Goal: Task Accomplishment & Management: Manage account settings

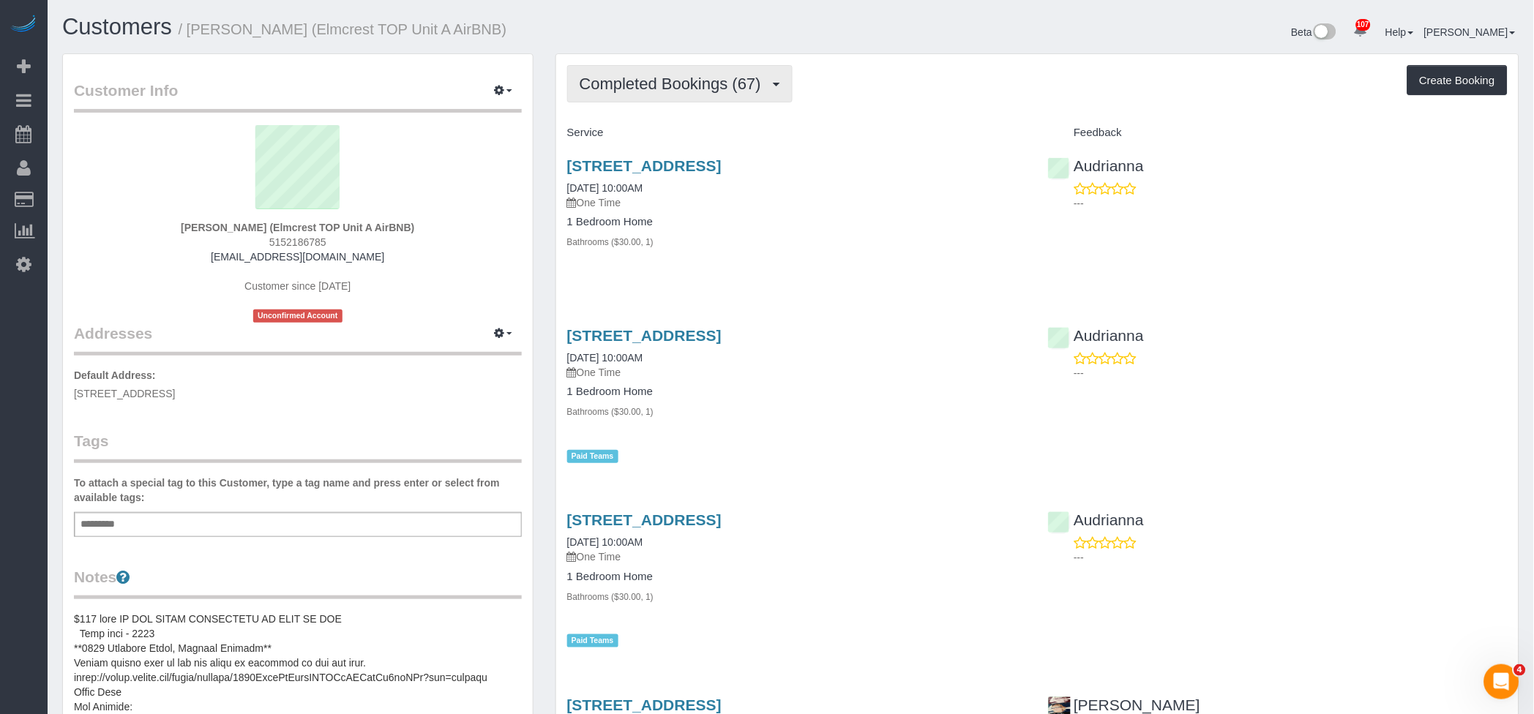
click at [718, 83] on span "Completed Bookings (67)" at bounding box center [674, 84] width 189 height 18
click at [633, 144] on link "Upcoming Bookings (3)" at bounding box center [647, 136] width 158 height 19
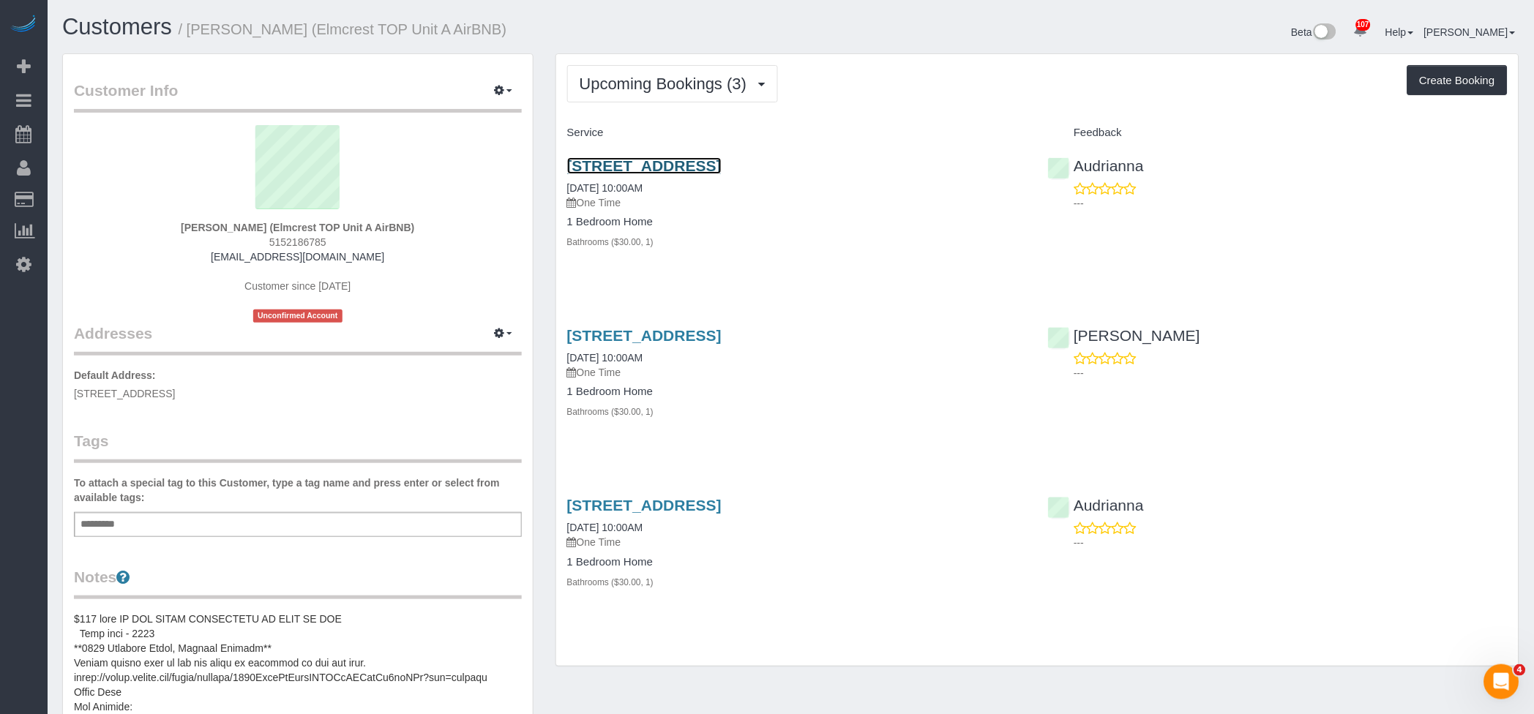
click at [722, 171] on link "6419 Elmcrest Drive, Windsor Heights, IA 50324" at bounding box center [644, 165] width 154 height 17
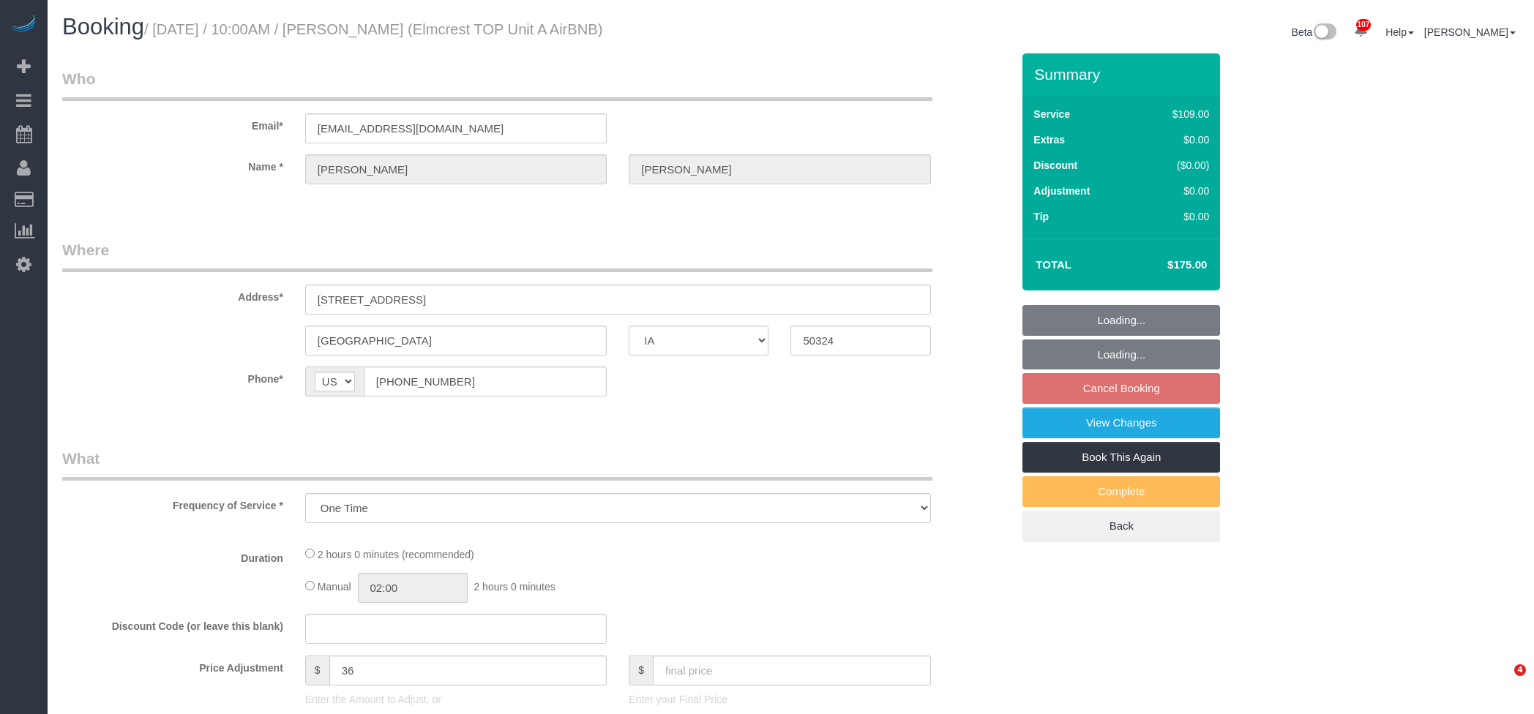
select select "IA"
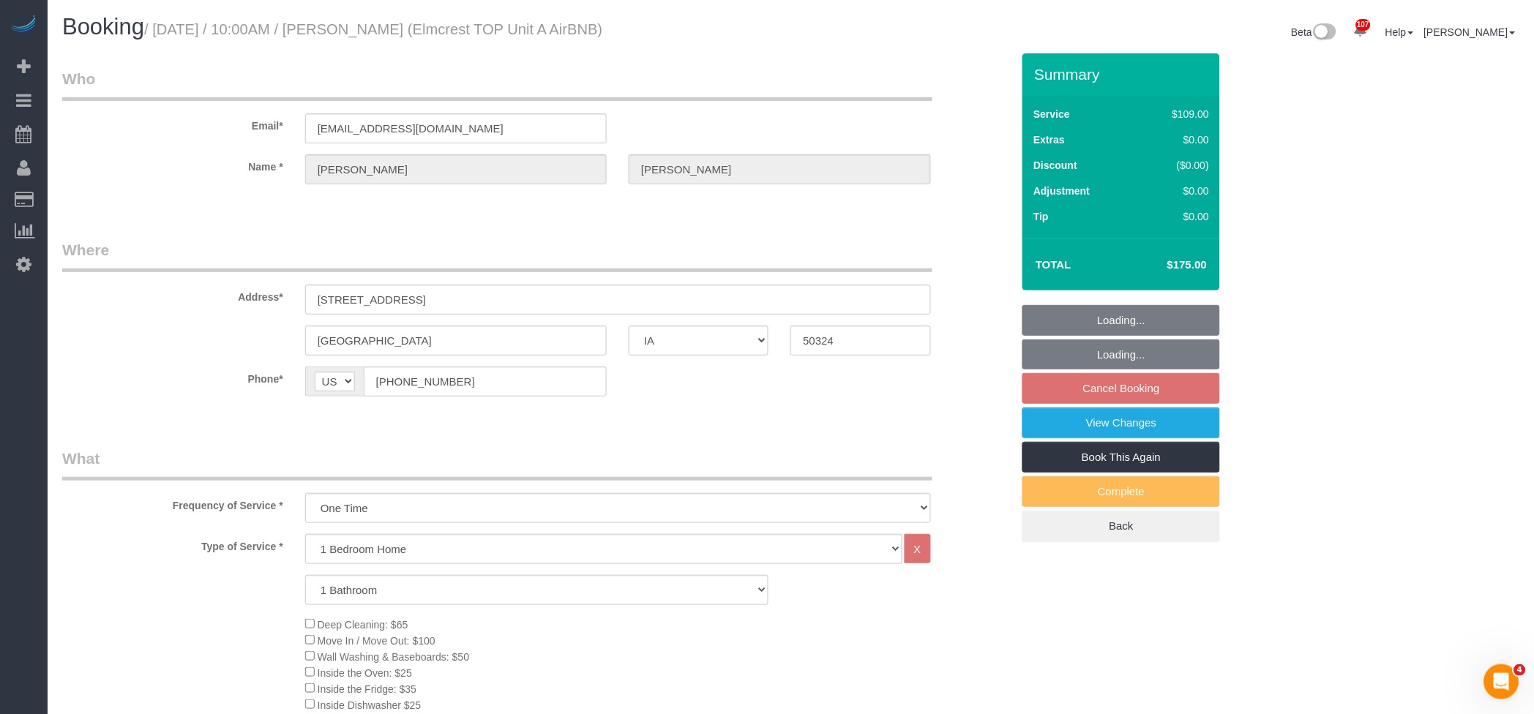
select select "object:883"
click at [1112, 451] on link "Book This Again" at bounding box center [1121, 457] width 198 height 31
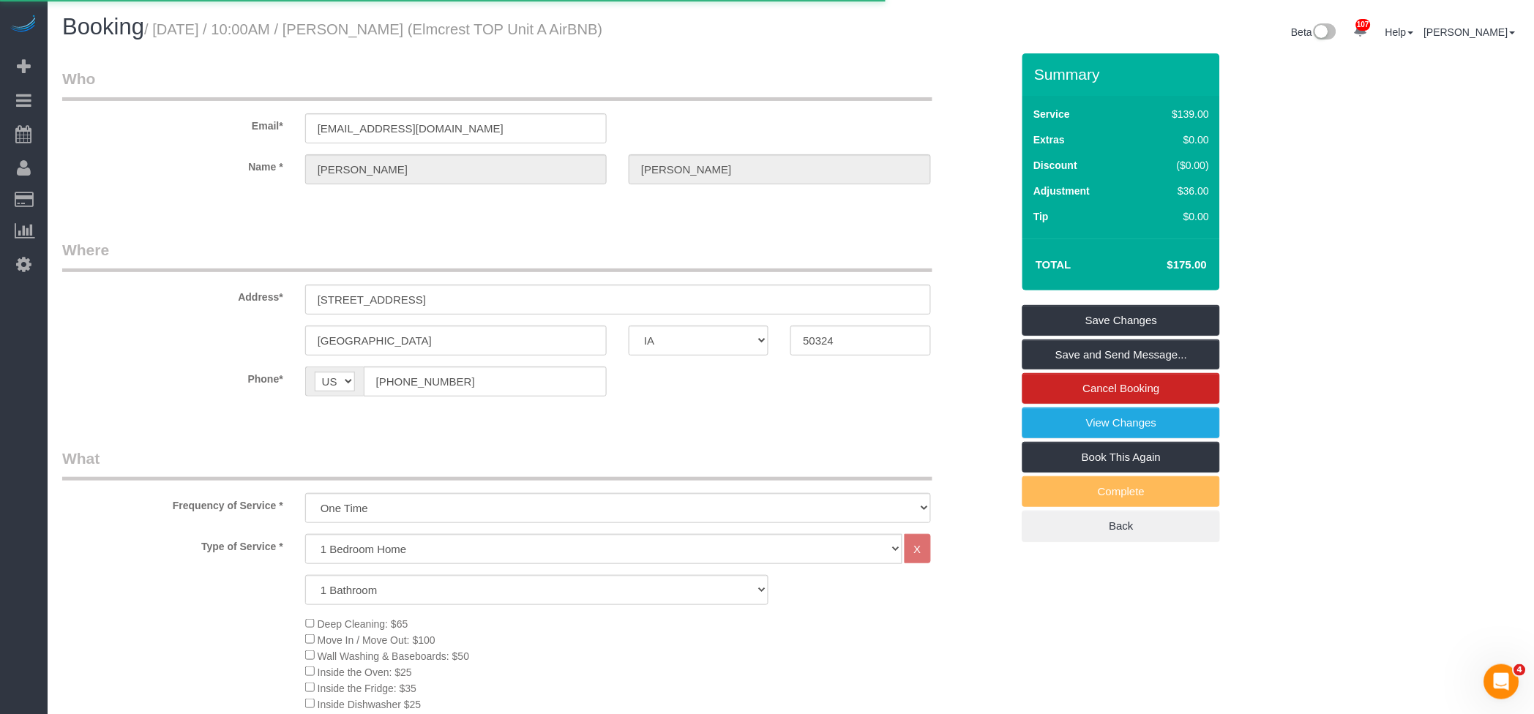
select select "IA"
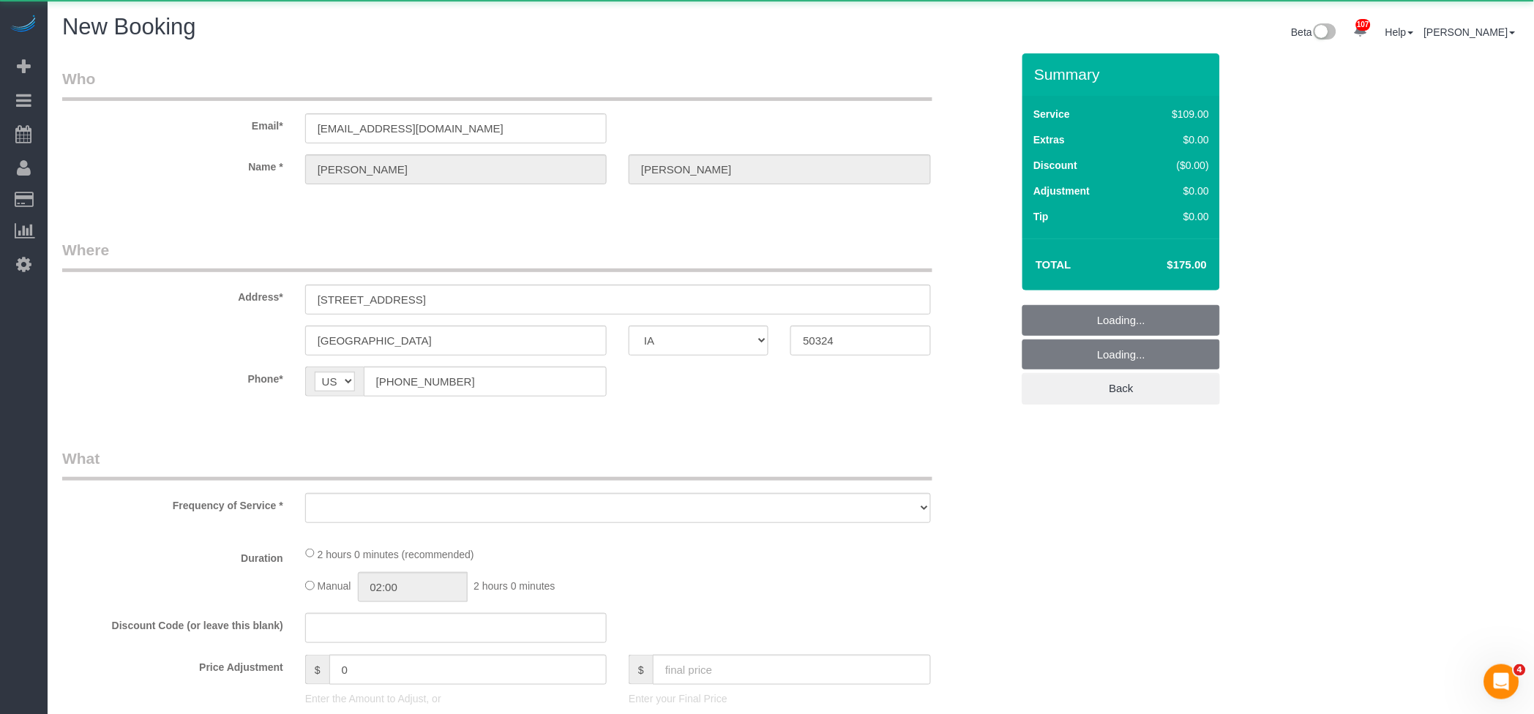
select select "string:fspay"
select select "object:1302"
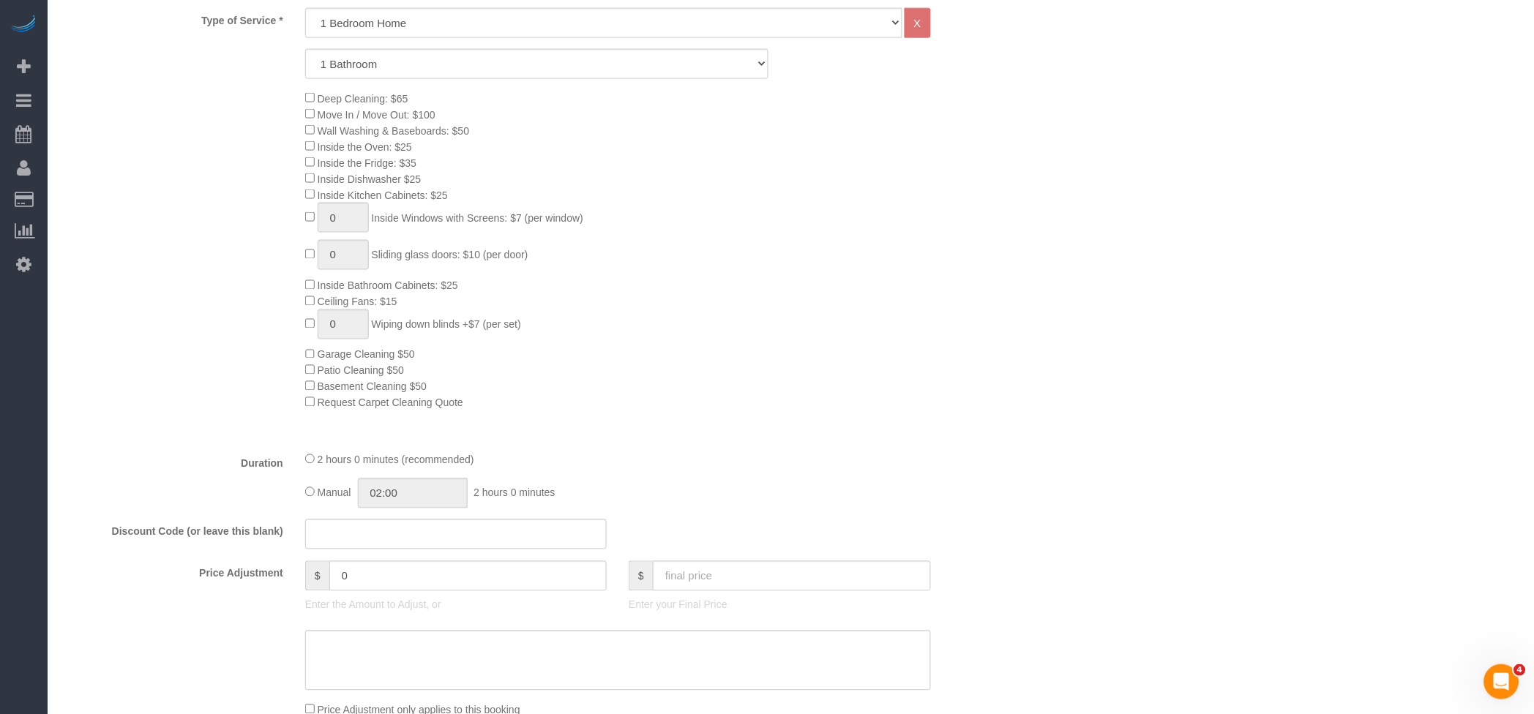
scroll to position [683, 0]
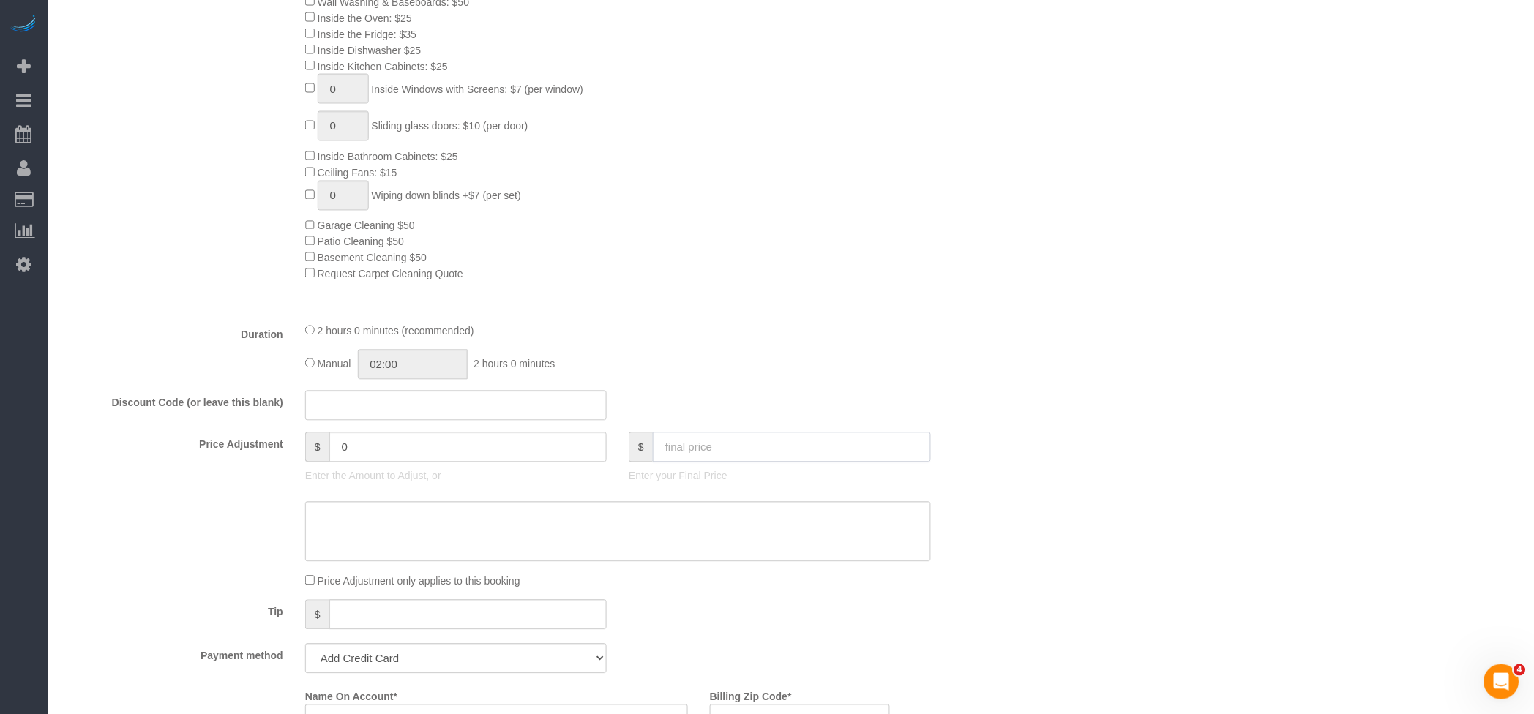
click at [698, 451] on input "text" at bounding box center [792, 447] width 278 height 30
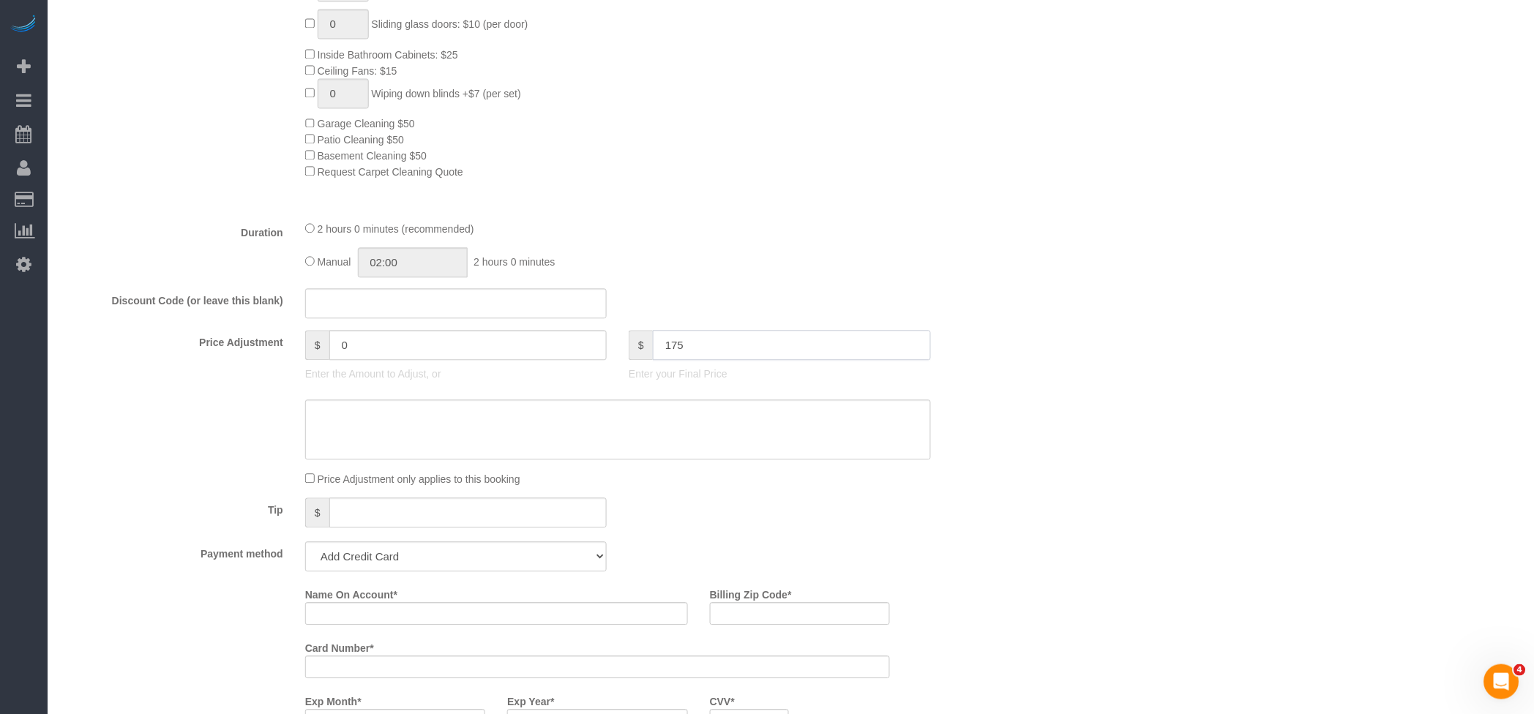
scroll to position [878, 0]
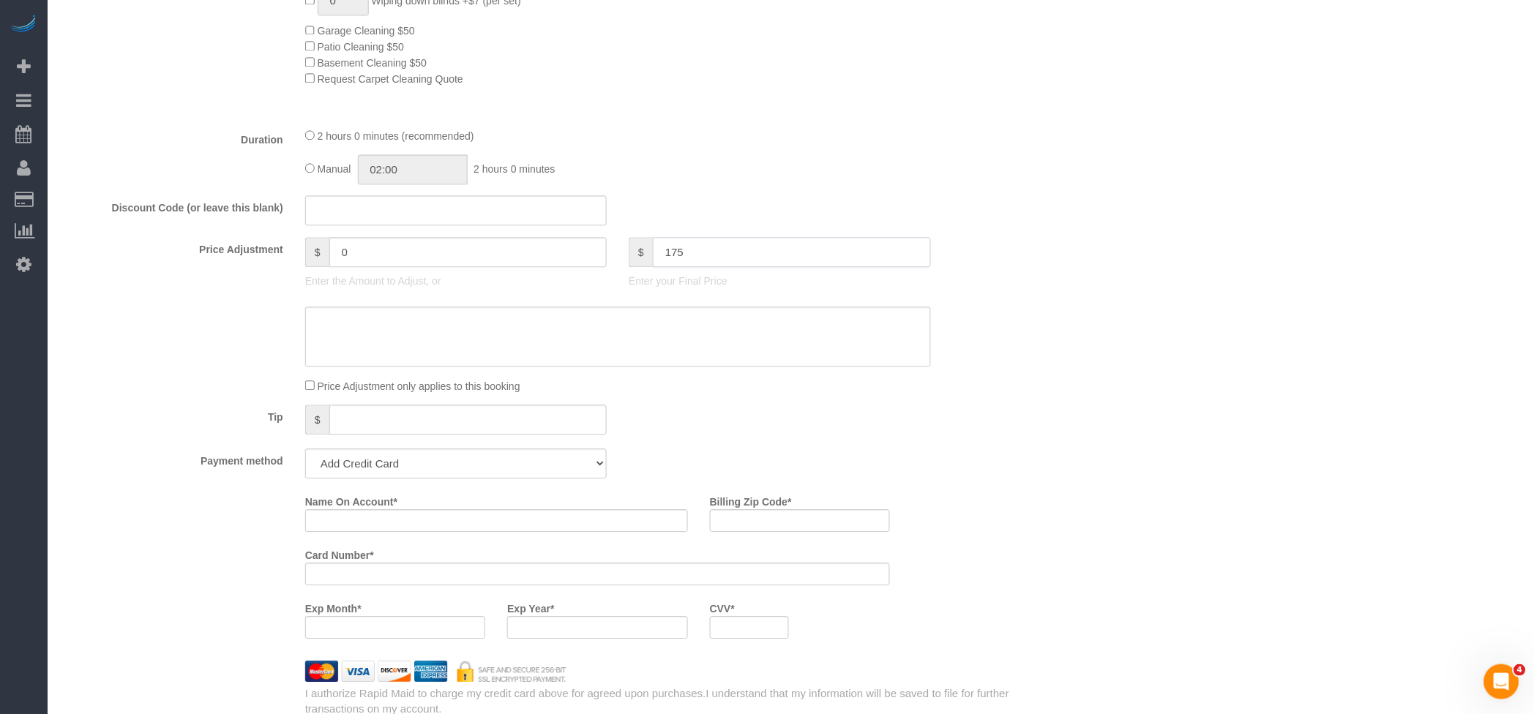
type input "175"
click at [407, 466] on select "Add Credit Card Cash Check Paypal" at bounding box center [455, 464] width 301 height 30
type input "36"
select select "string:check"
click at [305, 455] on select "Add Credit Card Cash Check Paypal" at bounding box center [455, 464] width 301 height 30
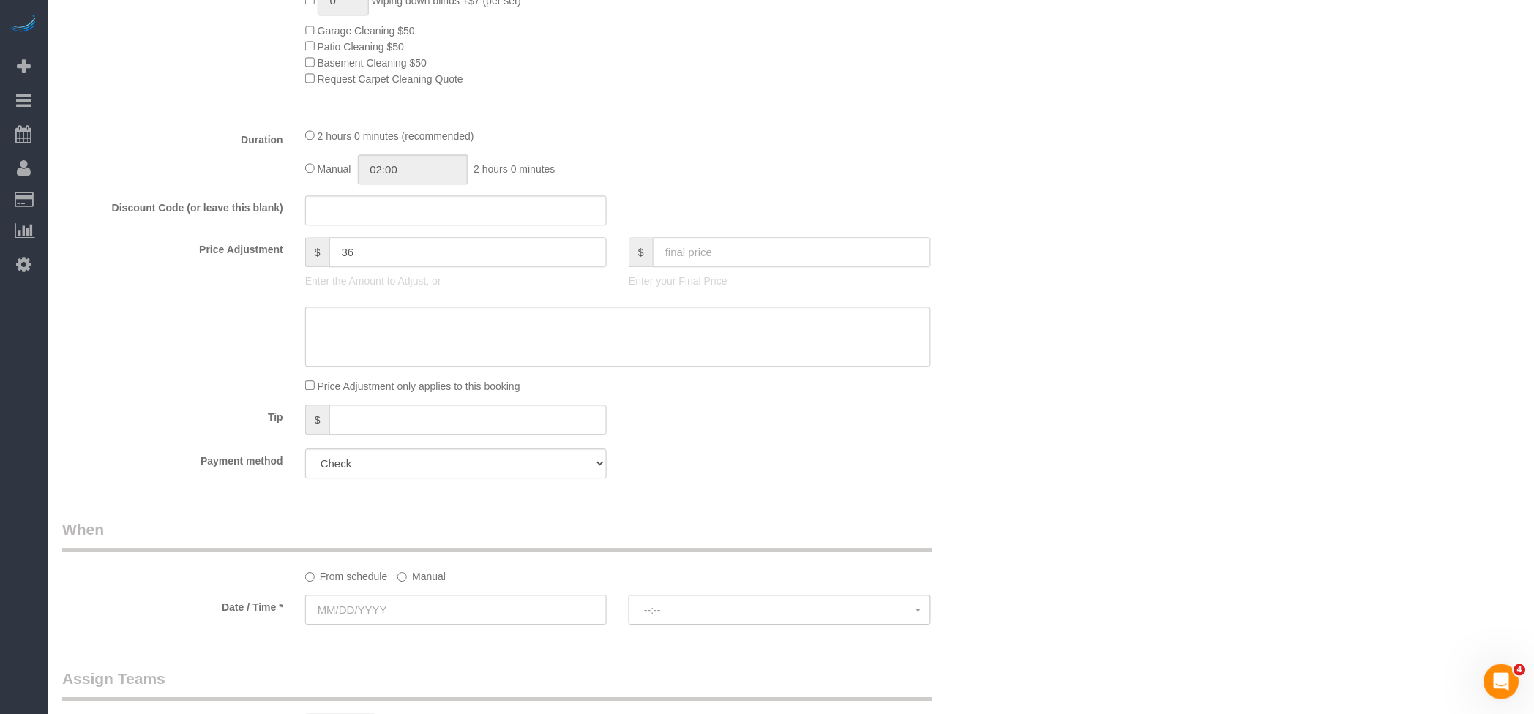
click at [412, 584] on label "Manual" at bounding box center [421, 574] width 48 height 20
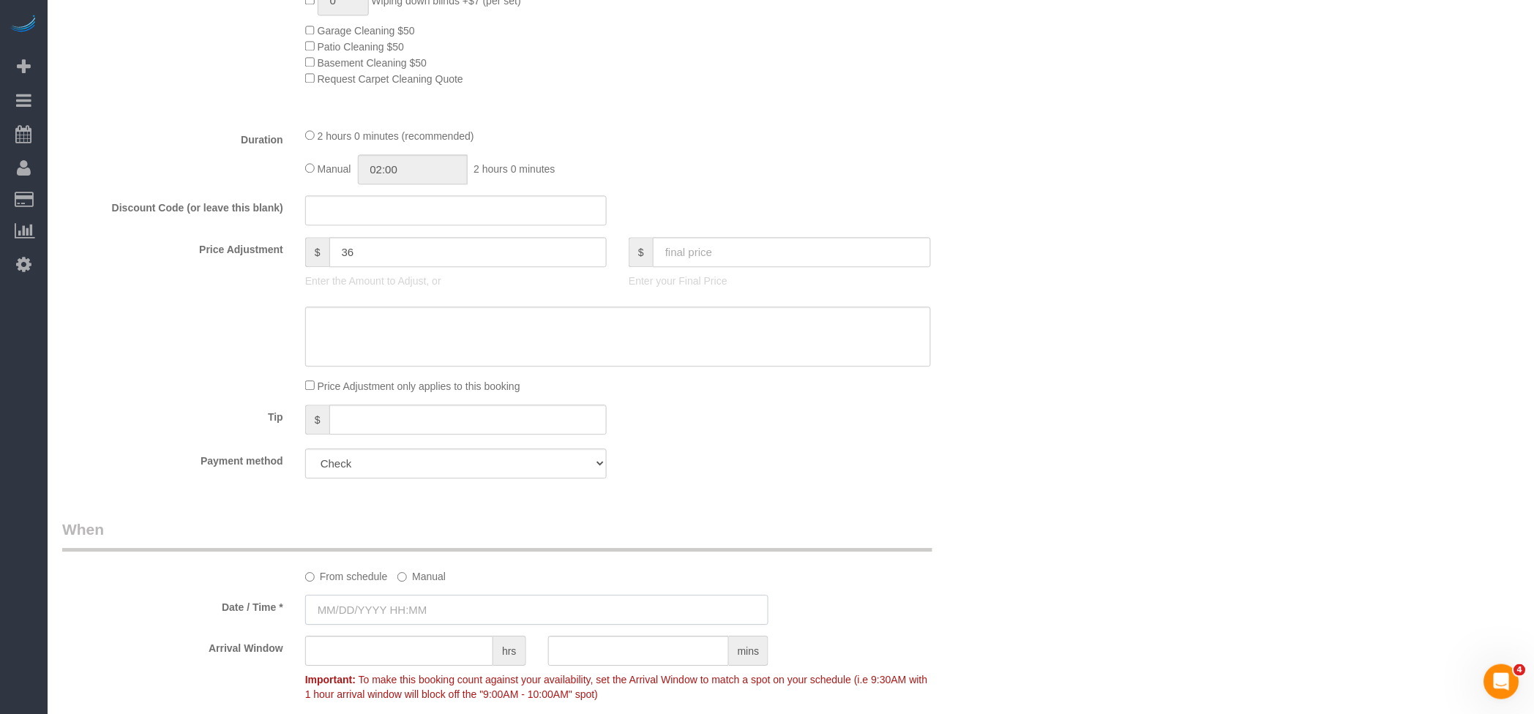
click at [369, 614] on input "text" at bounding box center [537, 610] width 464 height 30
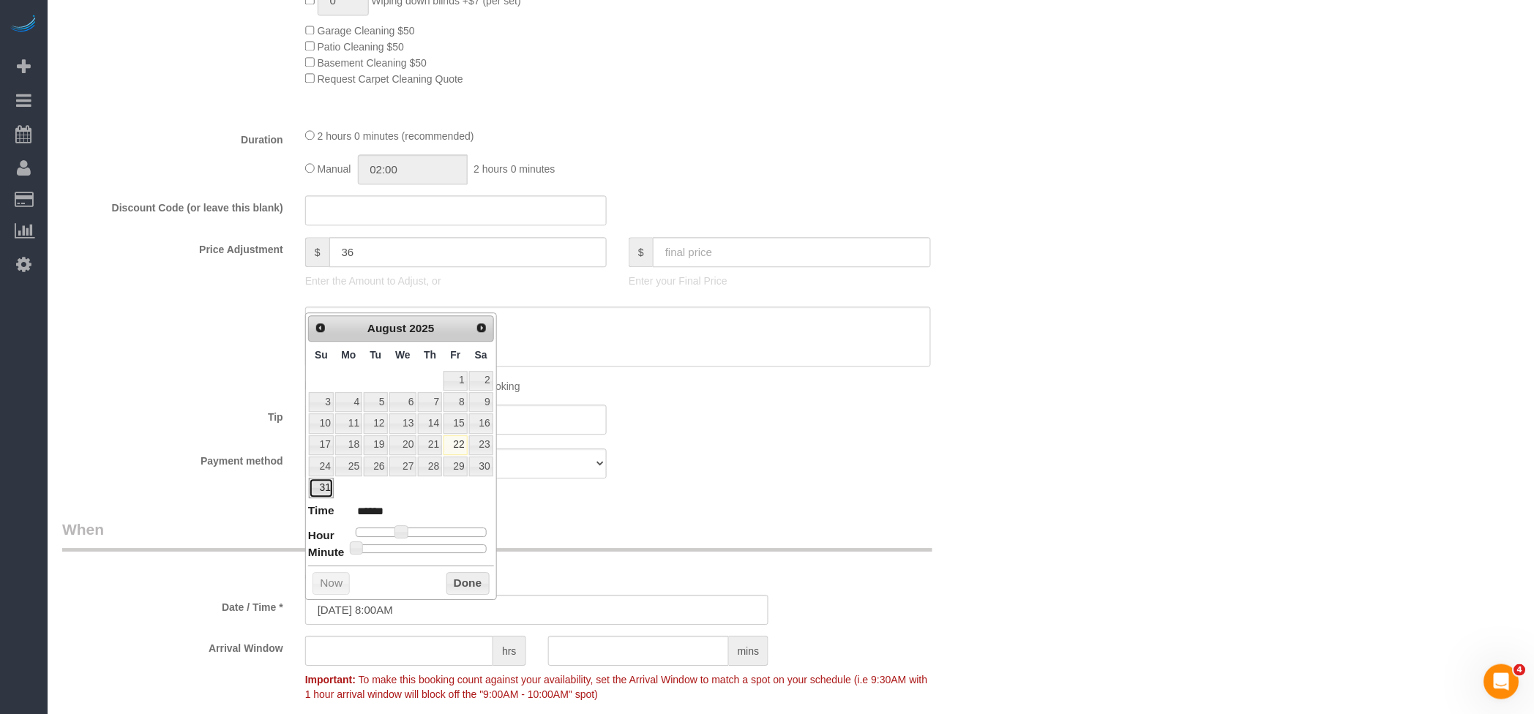
click at [322, 488] on link "31" at bounding box center [321, 488] width 25 height 20
type input "[DATE] 9:00AM"
type input "******"
type input "[DATE] 10:00AM"
type input "*******"
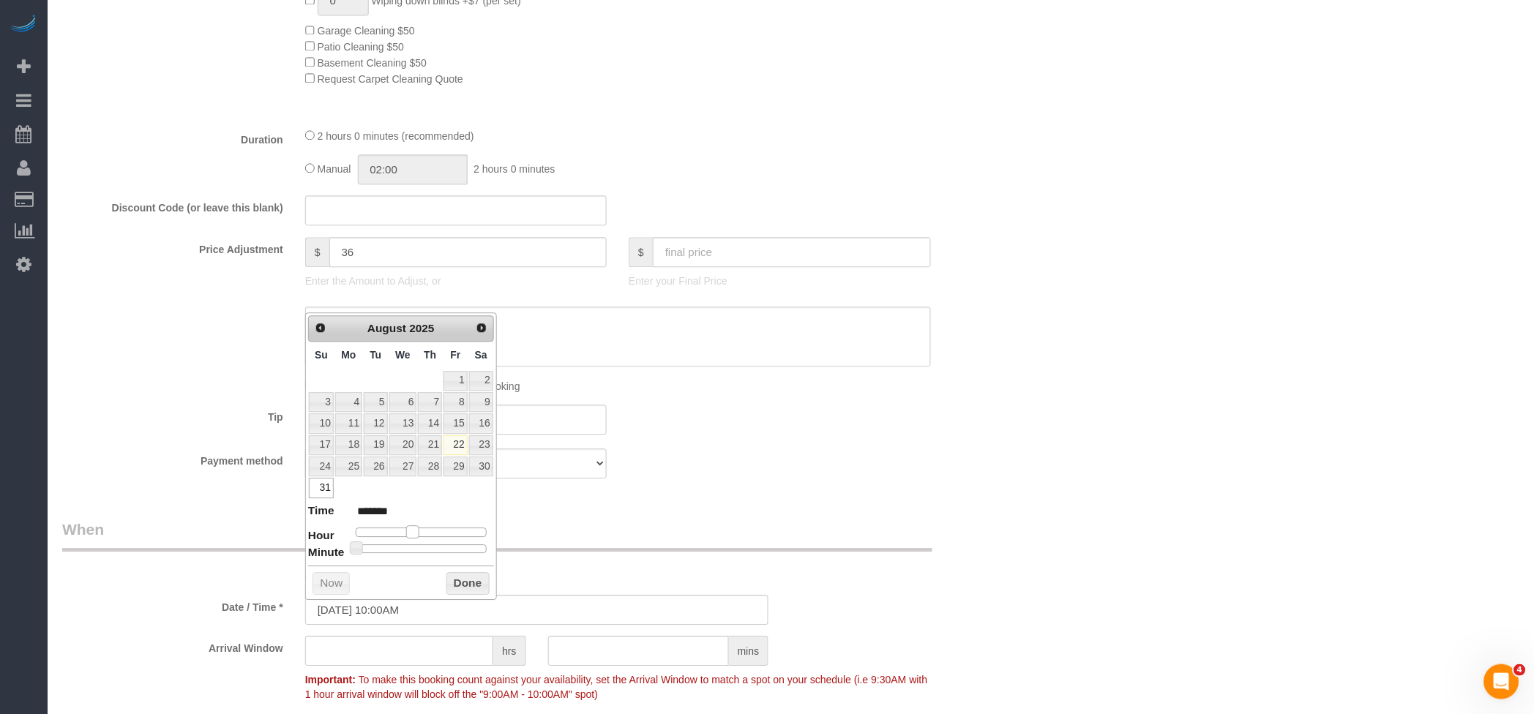
type input "[DATE] 11:00AM"
type input "*******"
type input "[DATE] 10:00AM"
type input "*******"
drag, startPoint x: 401, startPoint y: 530, endPoint x: 448, endPoint y: 597, distance: 82.0
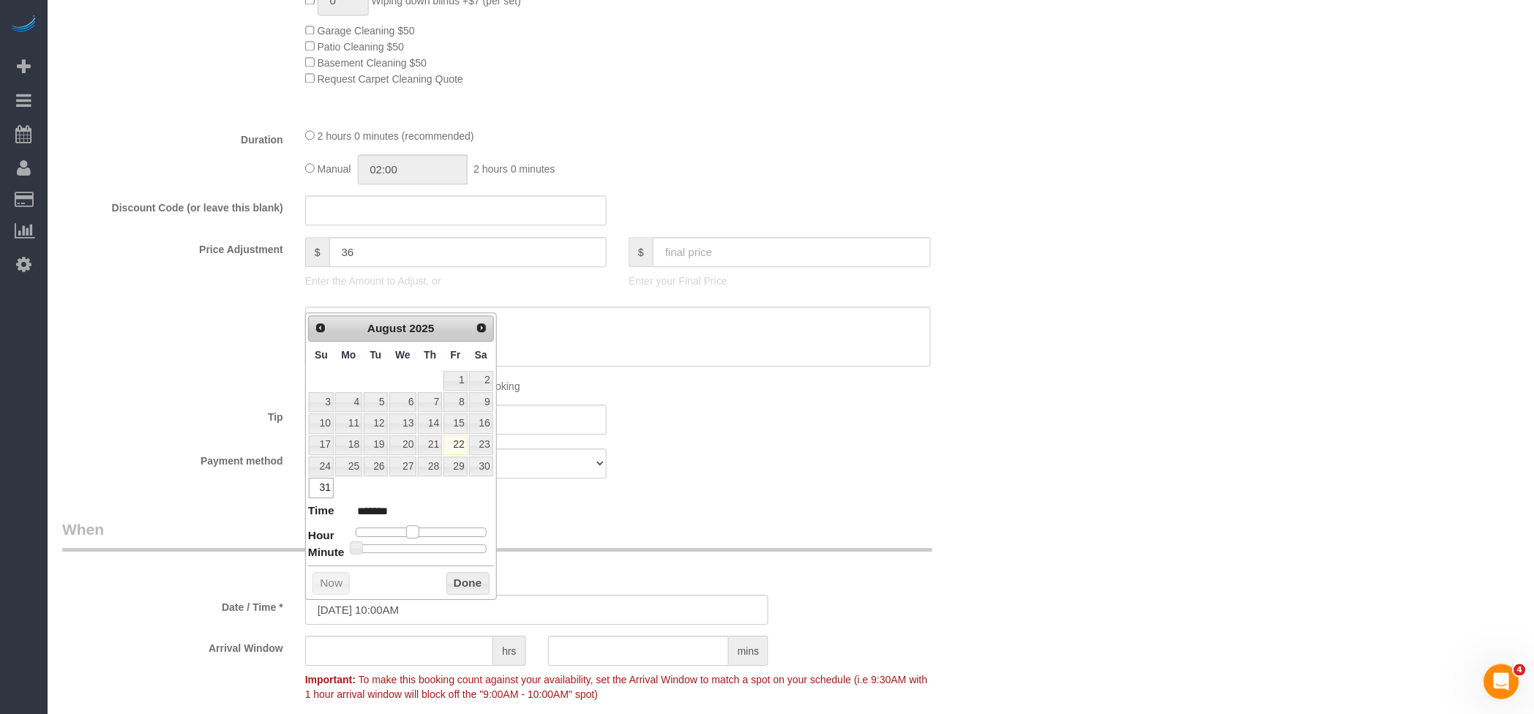
click at [413, 532] on span at bounding box center [412, 531] width 13 height 13
click at [468, 582] on button "Done" at bounding box center [467, 583] width 43 height 23
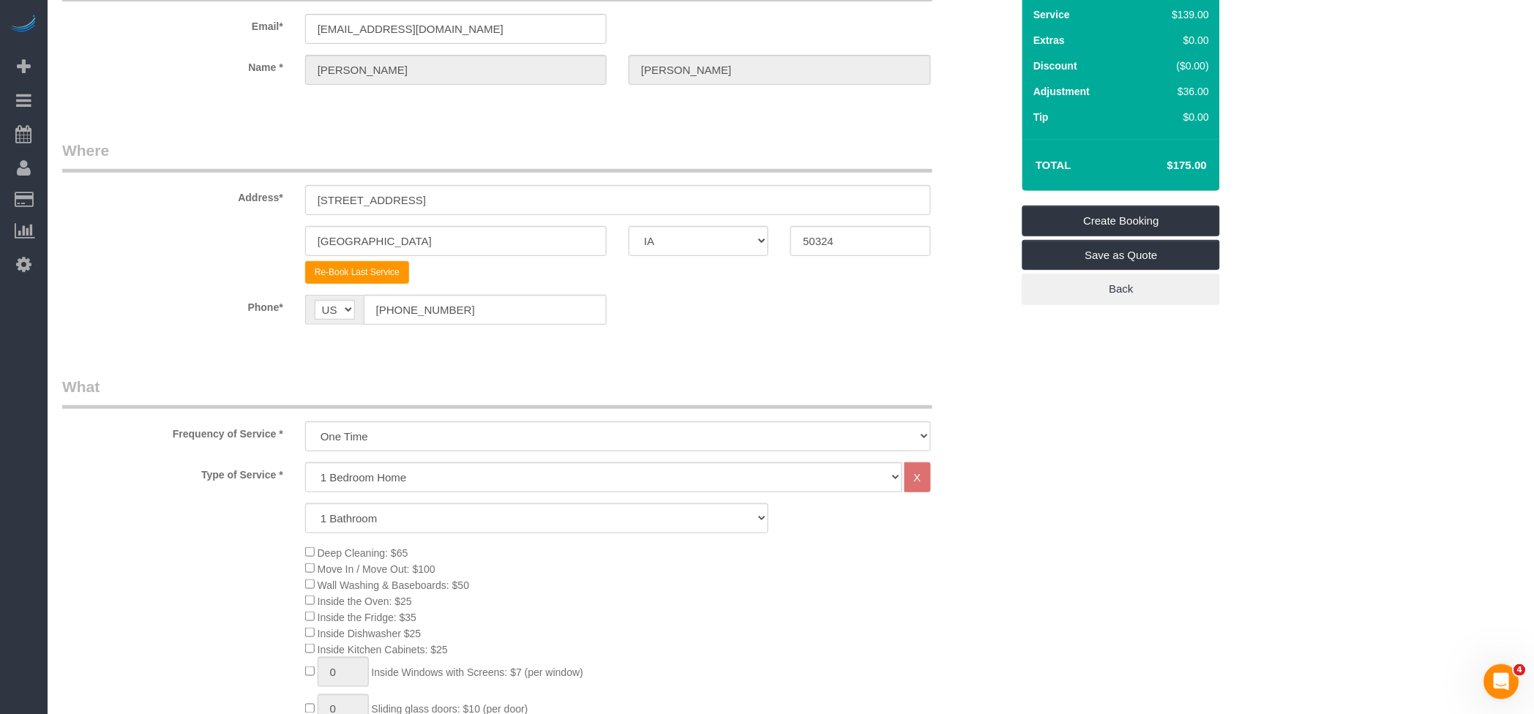
scroll to position [0, 0]
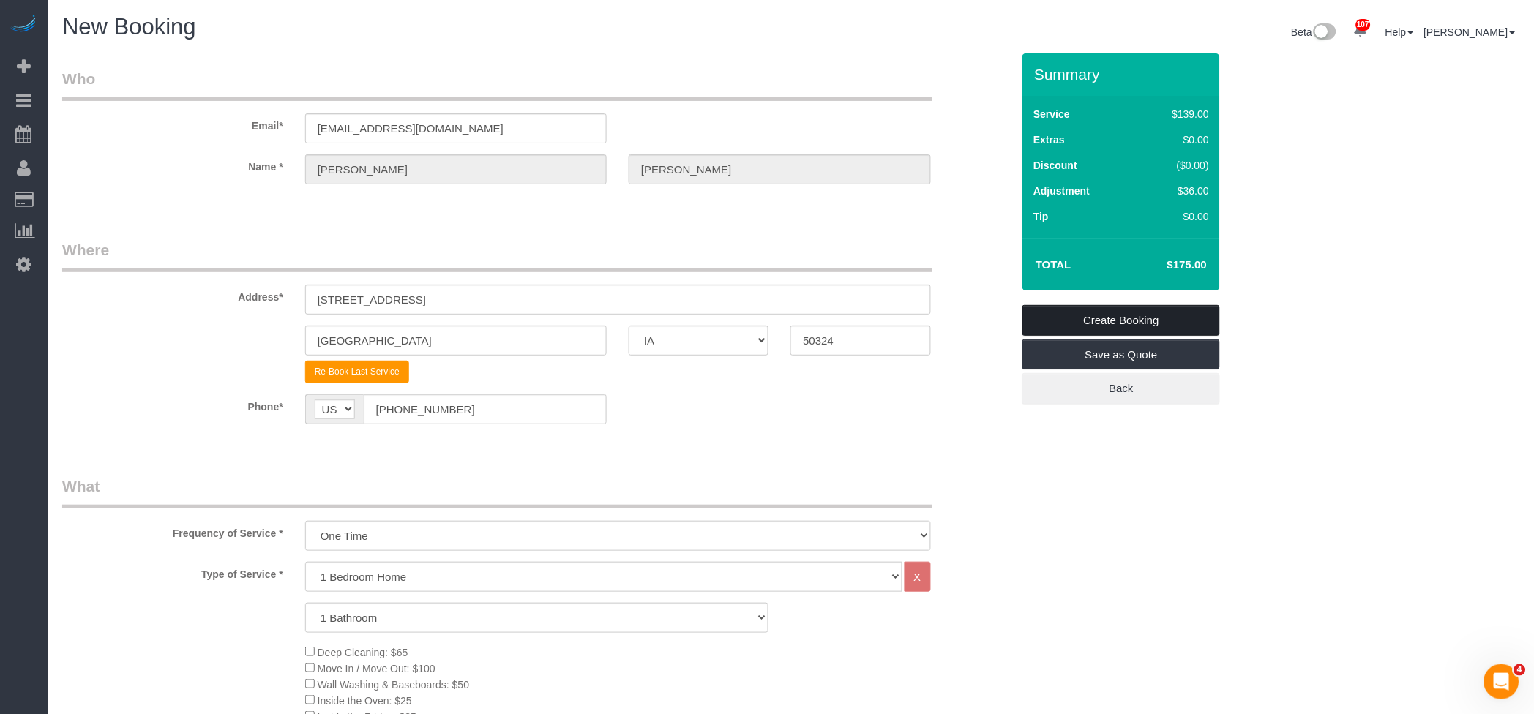
click at [1093, 317] on link "Create Booking" at bounding box center [1121, 320] width 198 height 31
